Goal: Transaction & Acquisition: Purchase product/service

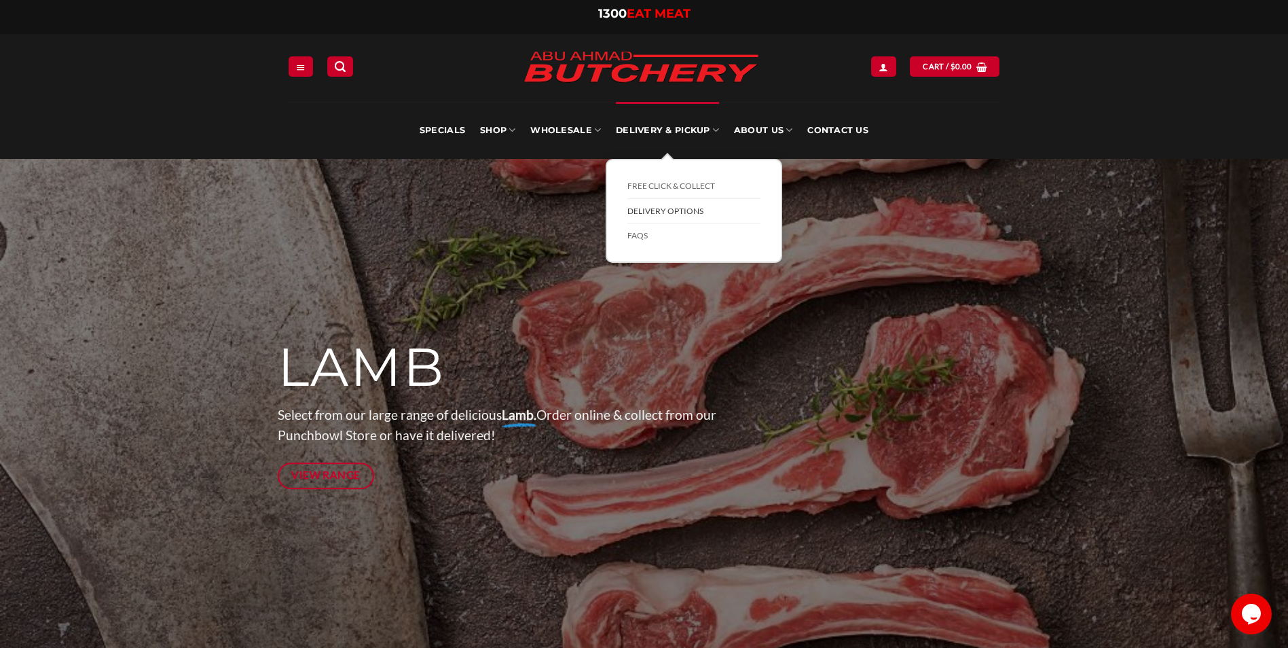
click at [659, 213] on link "Delivery Options" at bounding box center [693, 211] width 133 height 25
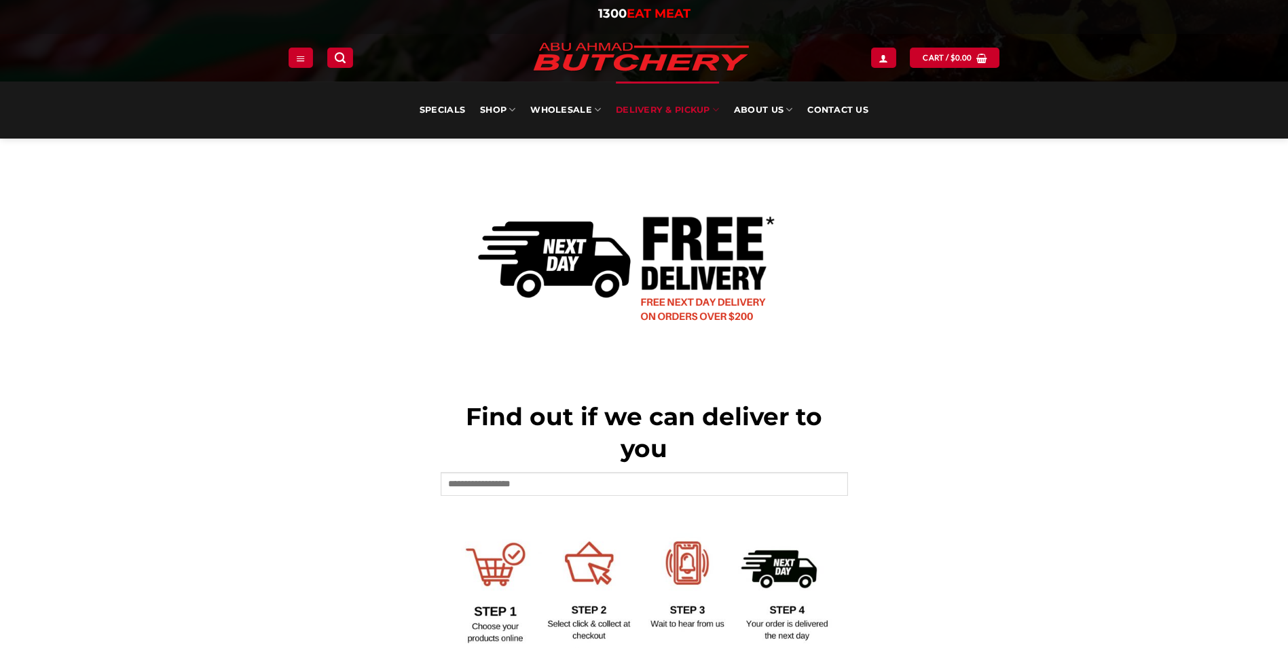
scroll to position [340, 0]
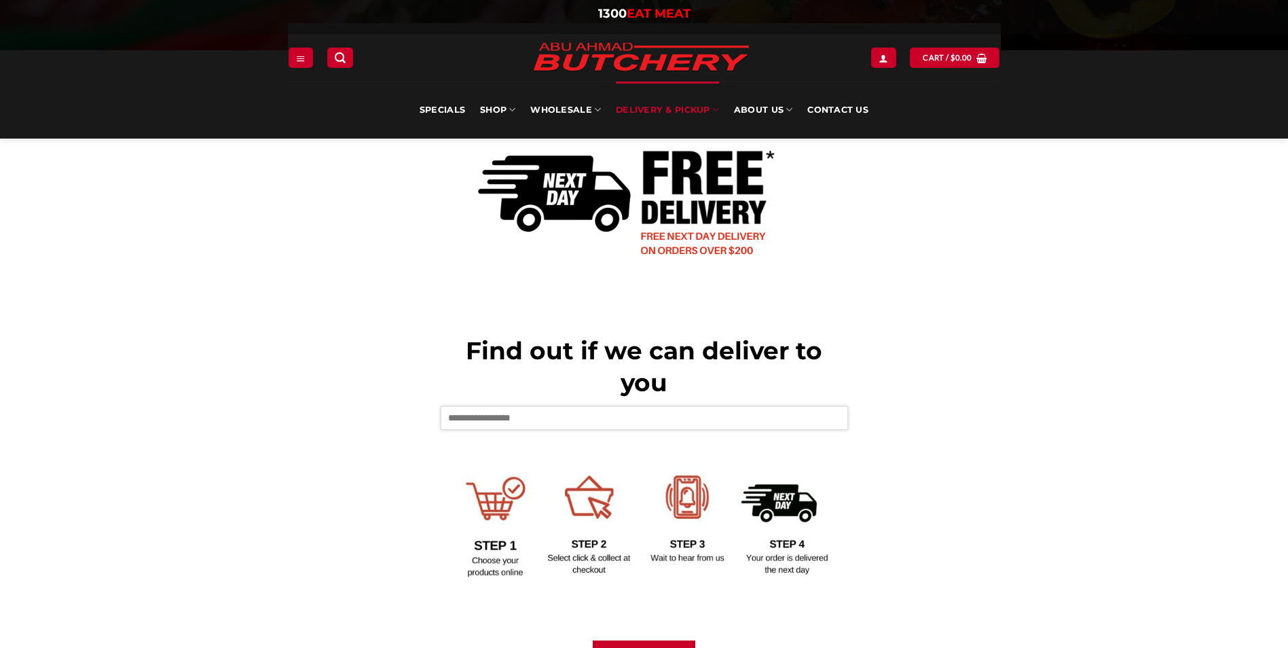
click at [518, 414] on input "text" at bounding box center [644, 417] width 407 height 23
type input "****"
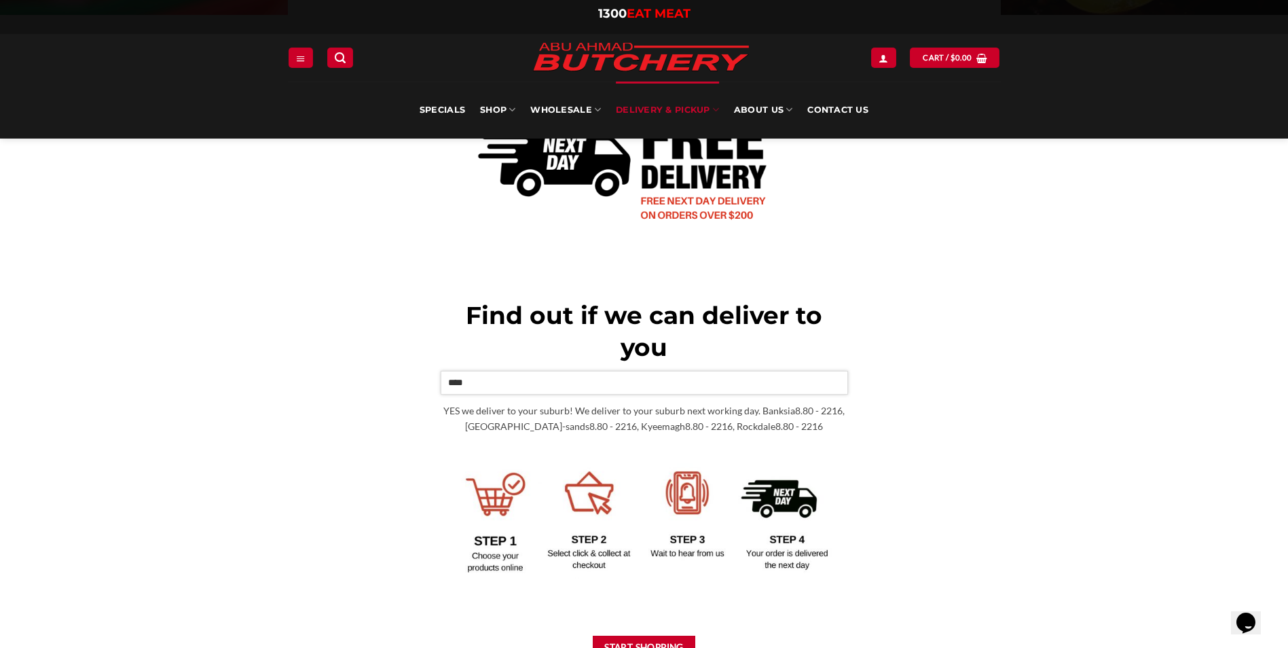
scroll to position [340, 0]
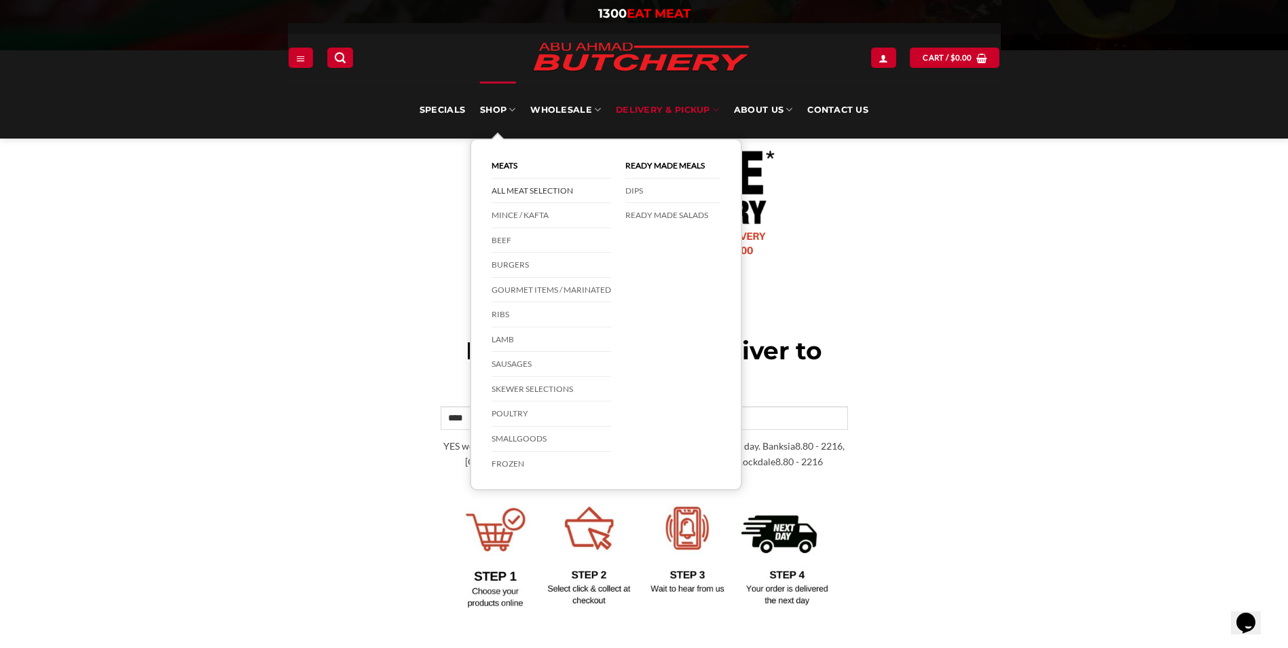
click at [505, 191] on link "All Meat Selection" at bounding box center [552, 191] width 120 height 25
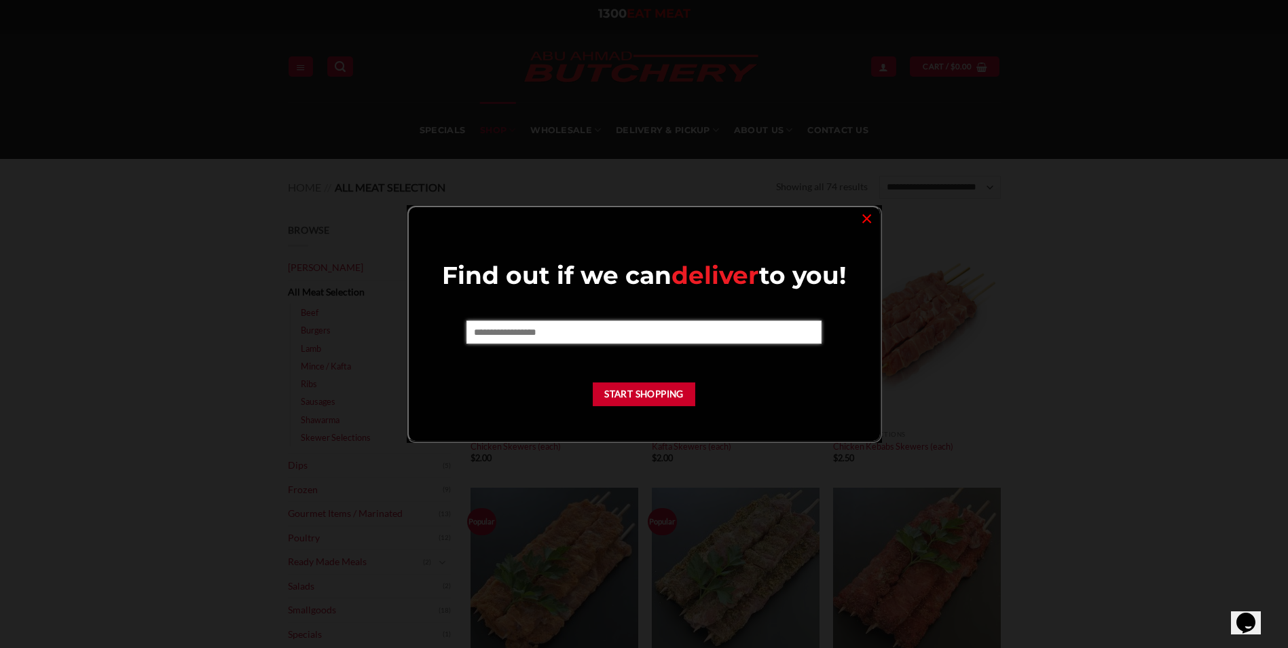
click at [665, 338] on input "text" at bounding box center [643, 332] width 355 height 23
type input "****"
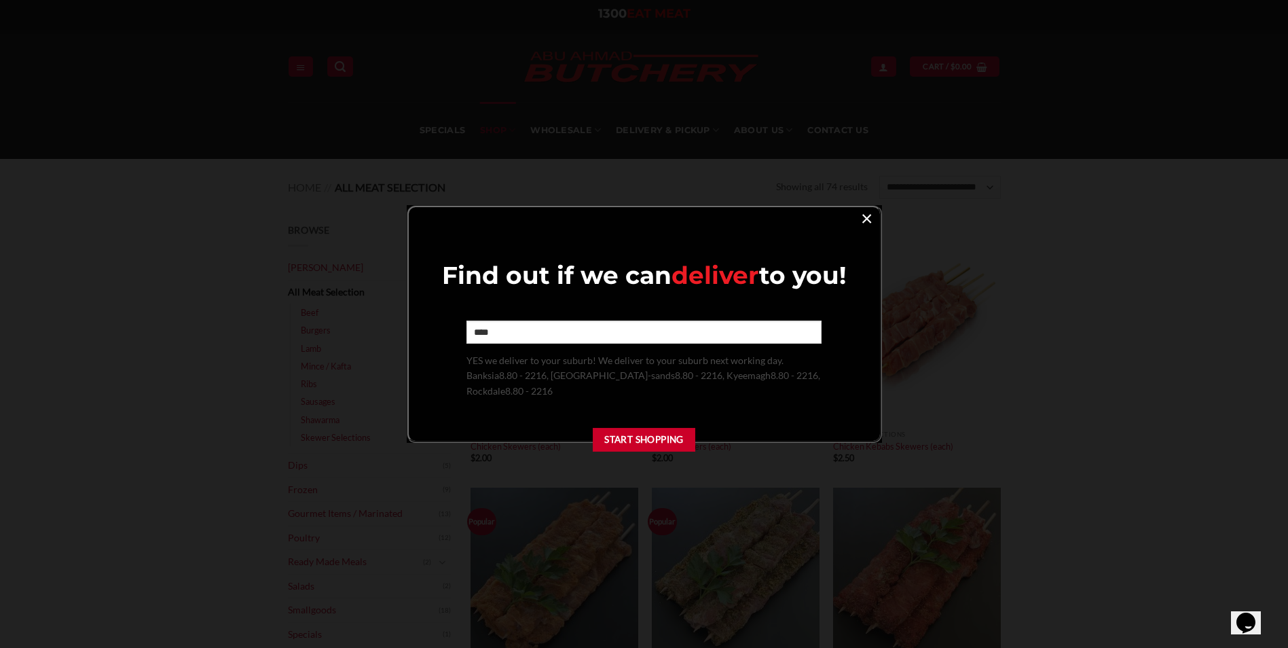
click at [866, 213] on link "×" at bounding box center [867, 217] width 20 height 18
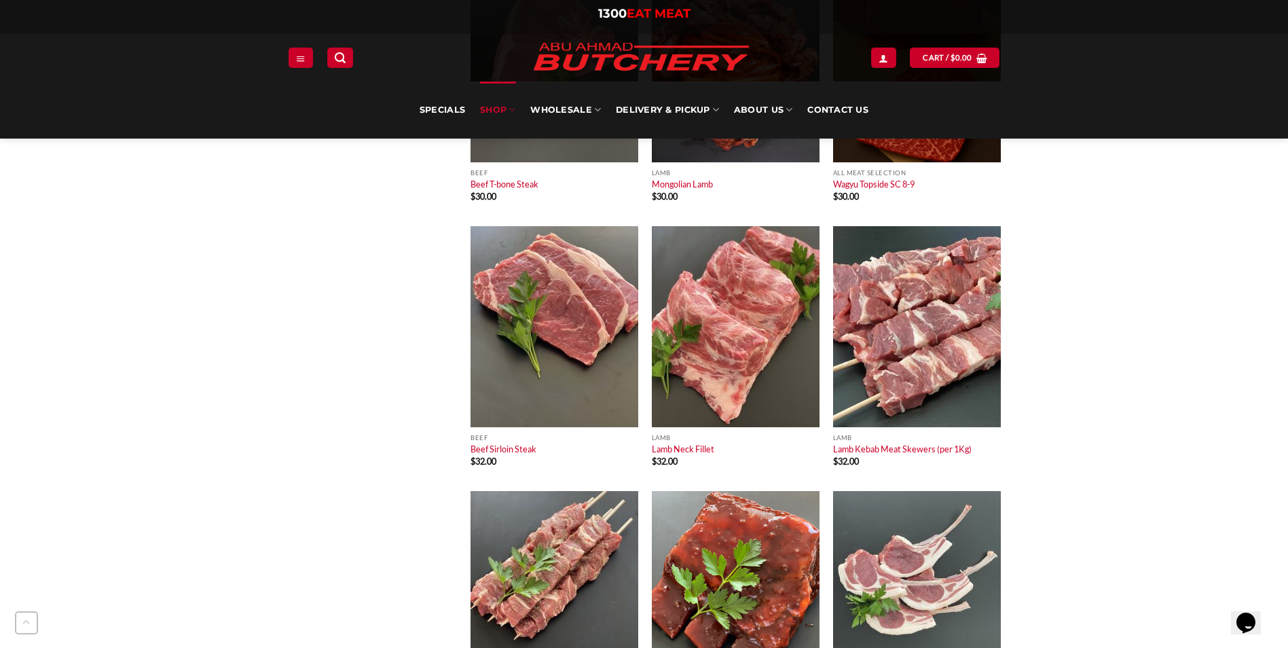
scroll to position [4821, 0]
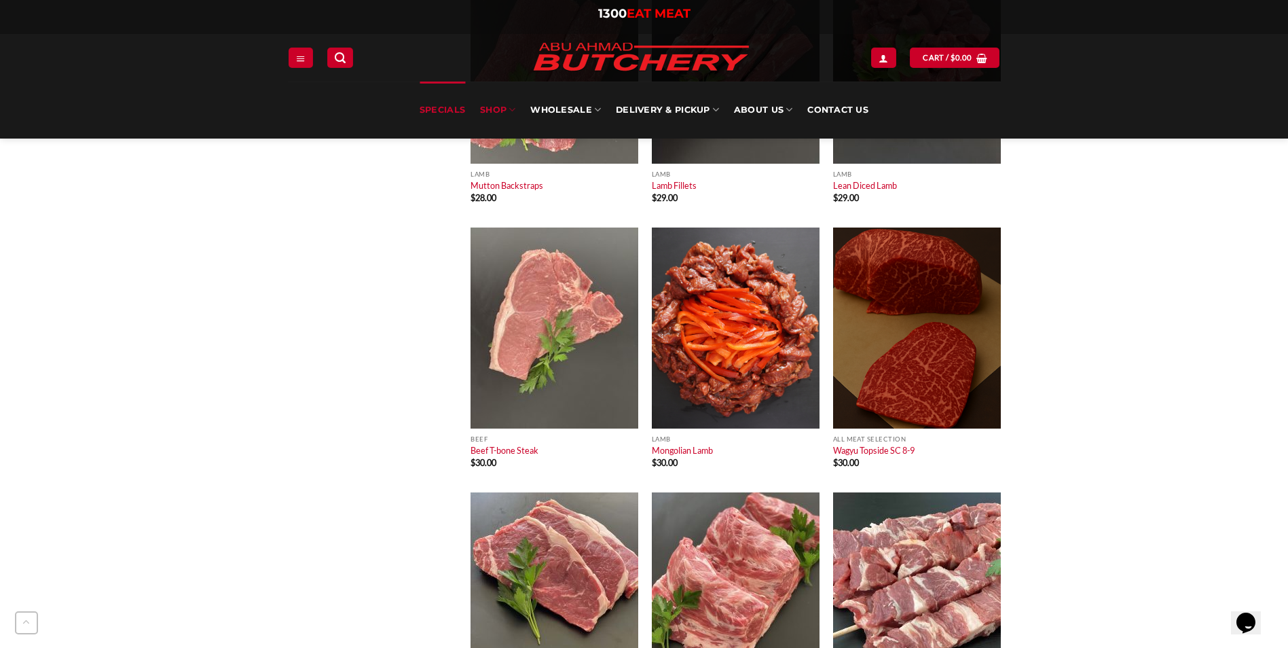
click at [440, 103] on link "Specials" at bounding box center [442, 109] width 45 height 57
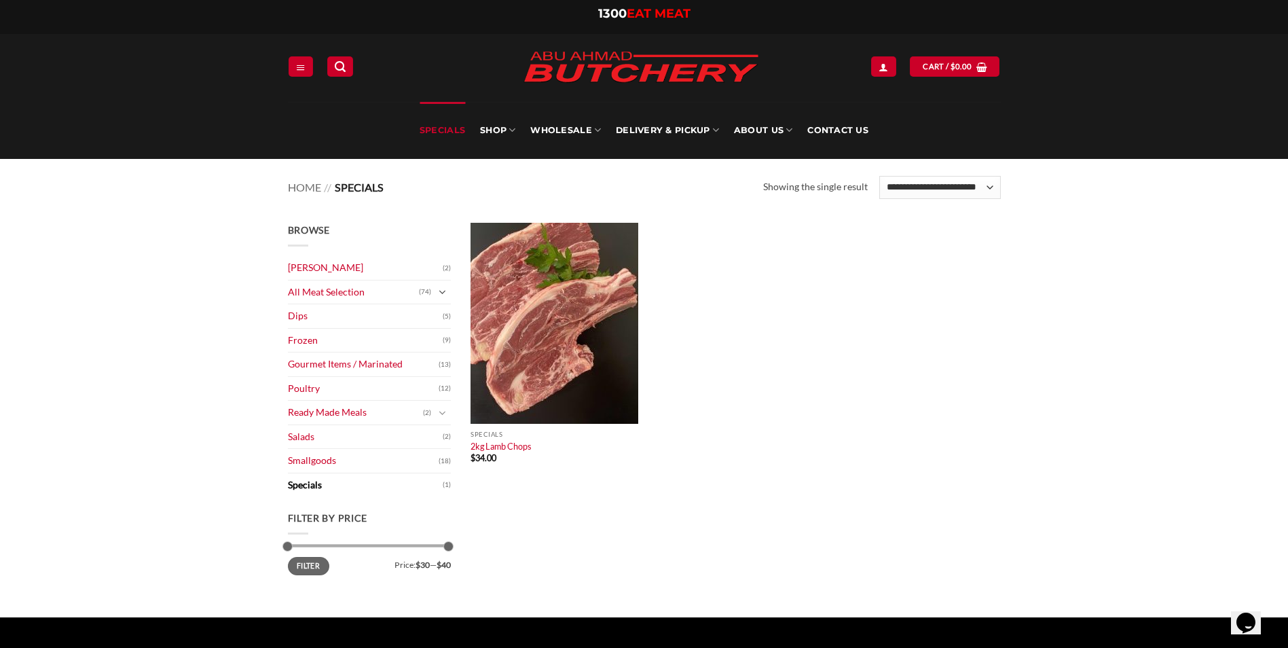
click at [443, 292] on icon "Toggle" at bounding box center [442, 293] width 7 height 14
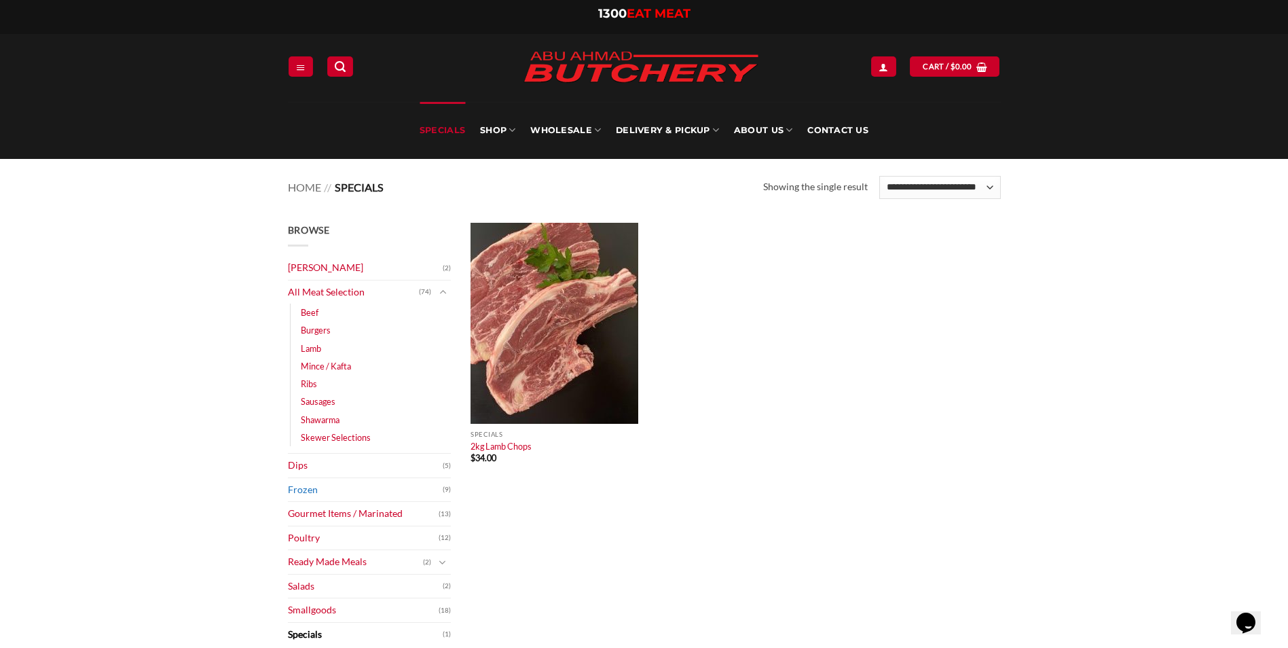
click at [318, 491] on link "Frozen" at bounding box center [365, 490] width 155 height 24
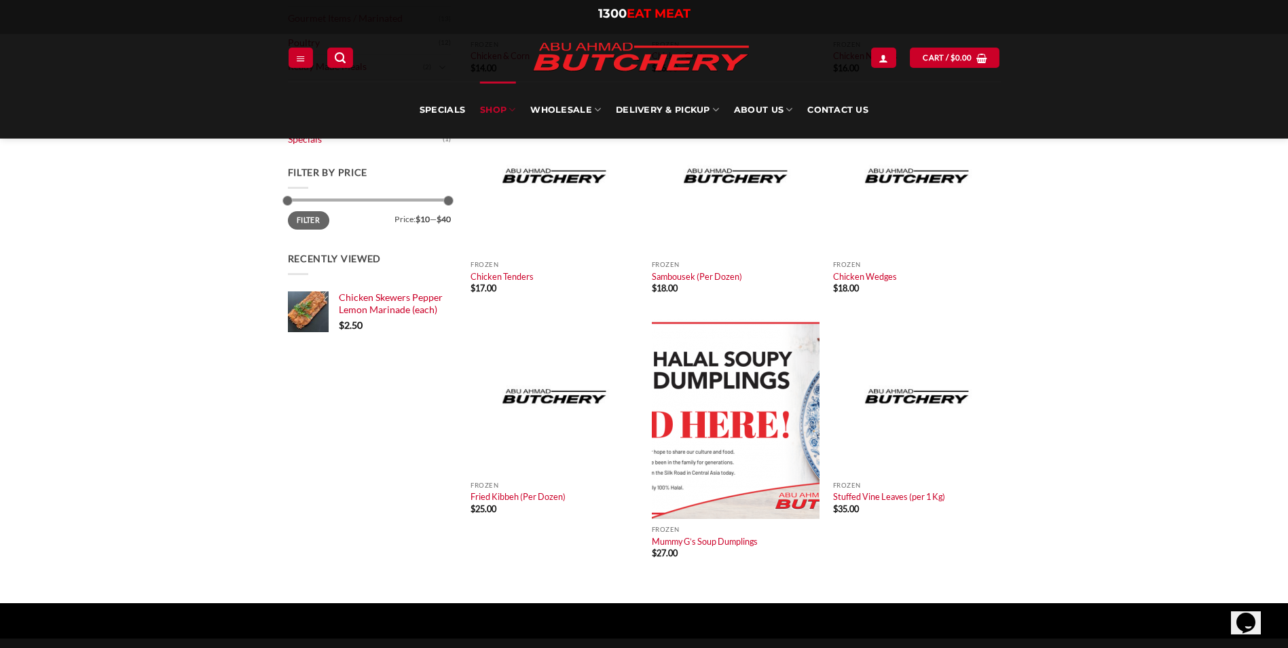
scroll to position [340, 0]
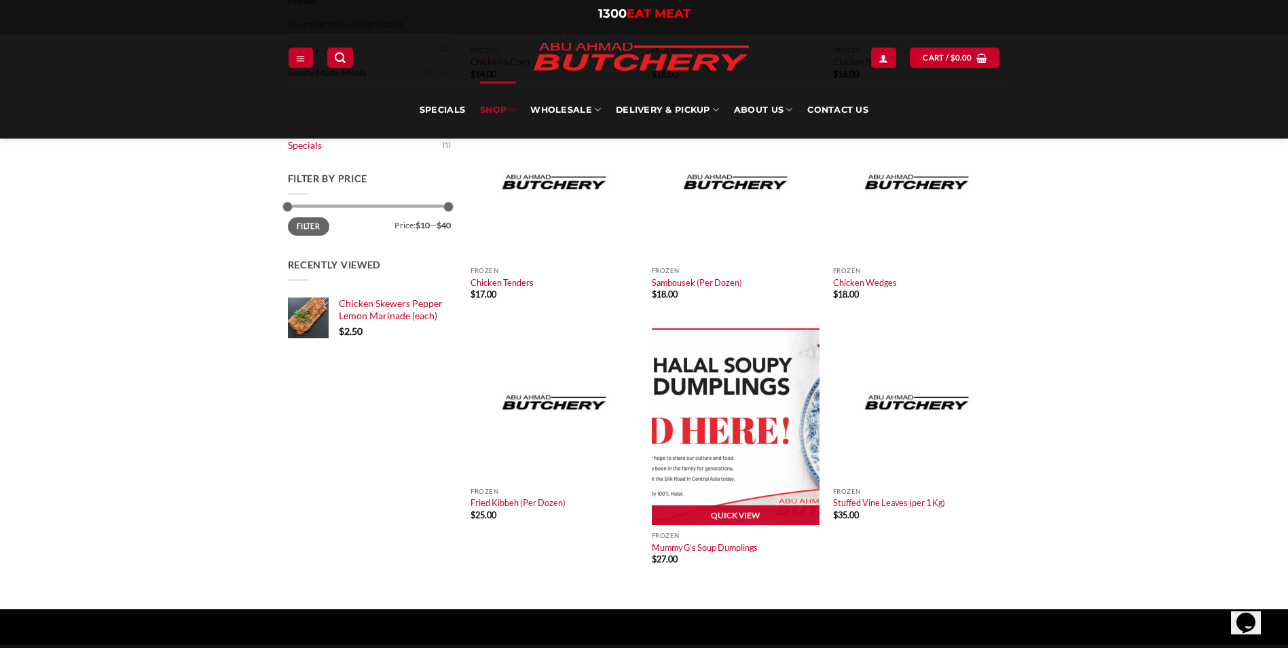
click at [714, 463] on img at bounding box center [736, 424] width 168 height 201
